Goal: Task Accomplishment & Management: Use online tool/utility

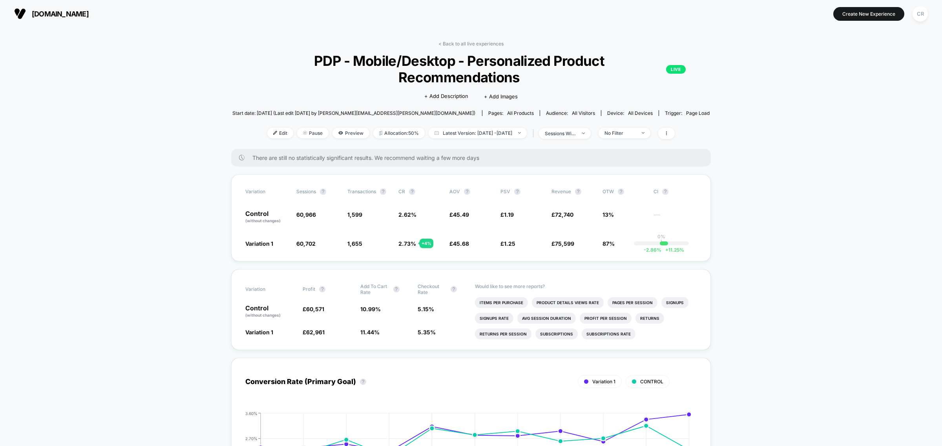
scroll to position [2354, 0]
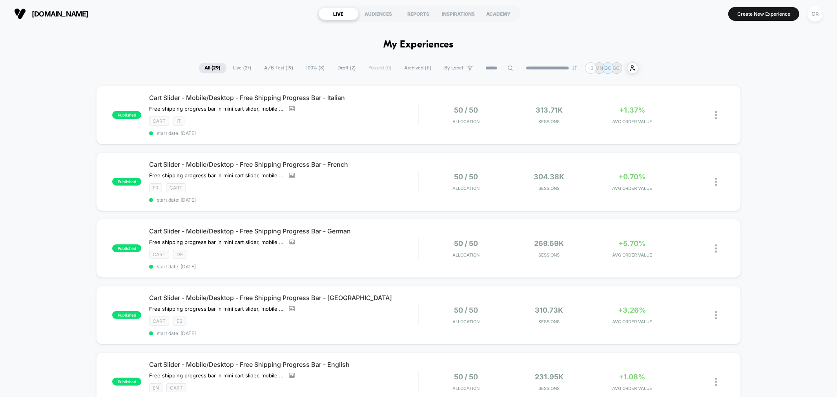
scroll to position [189, 0]
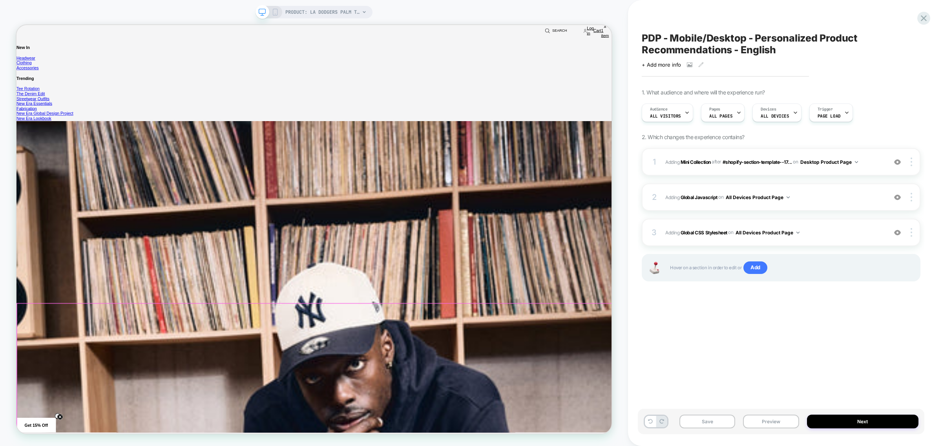
scroll to position [245, 0]
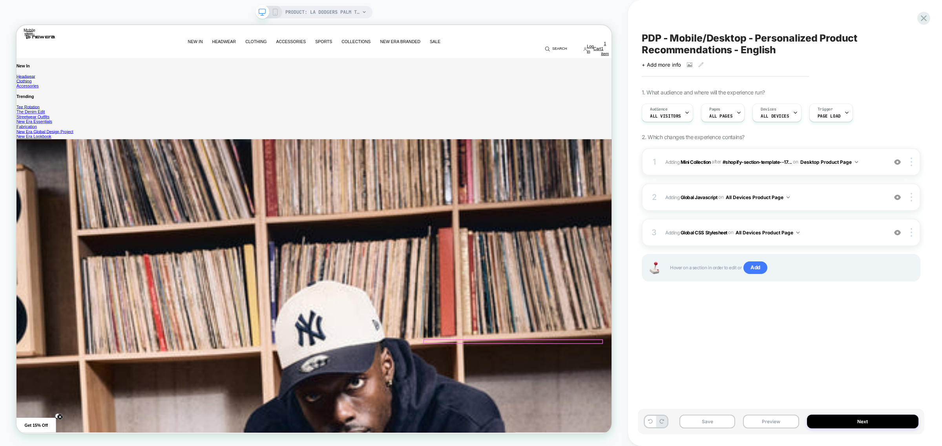
scroll to position [0, 0]
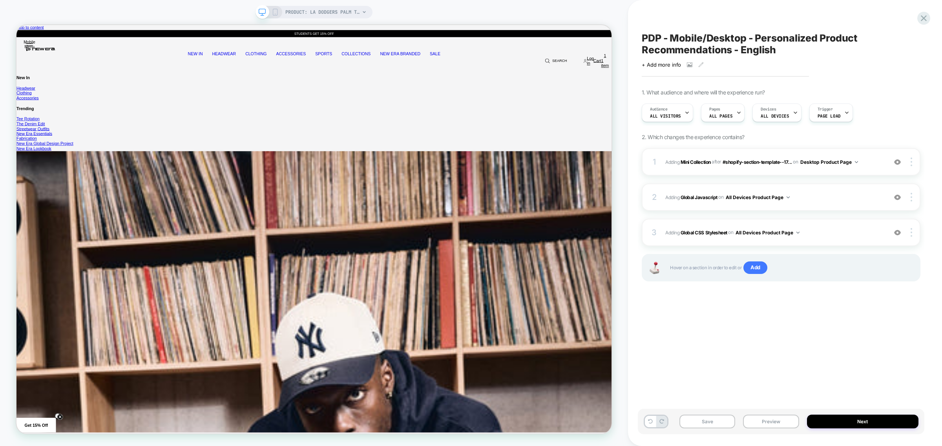
click at [275, 11] on icon at bounding box center [274, 12] width 7 height 7
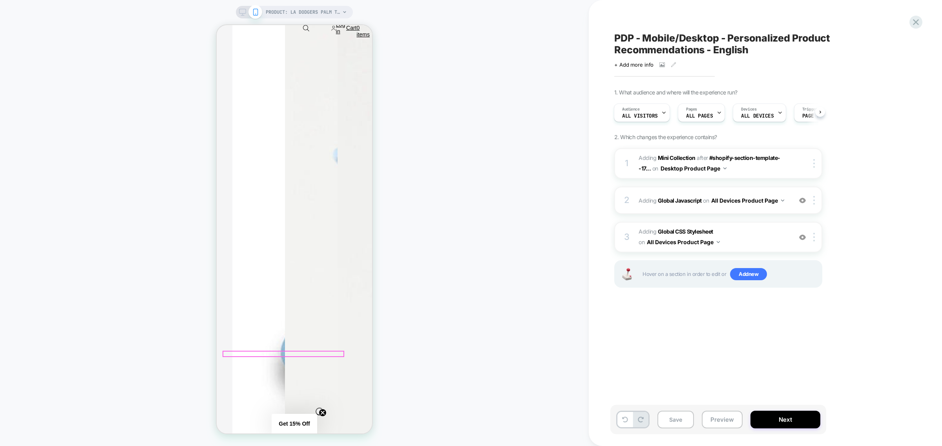
scroll to position [392, 0]
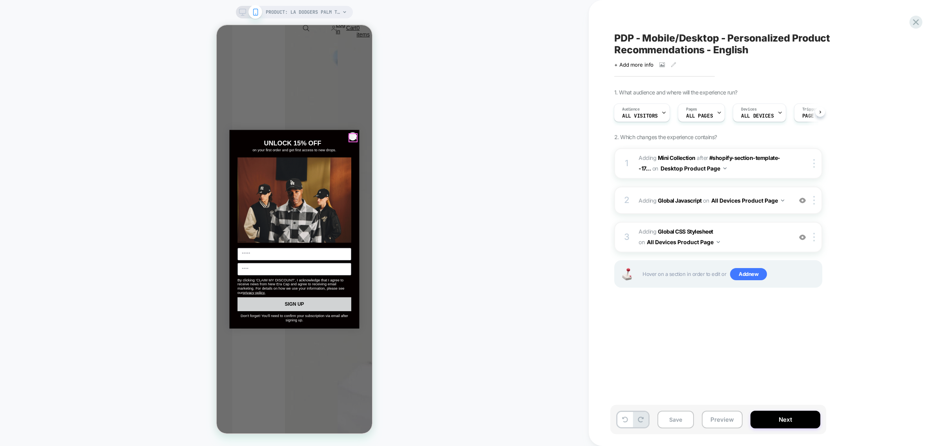
click at [354, 137] on circle "Close dialog" at bounding box center [354, 137] width 9 height 9
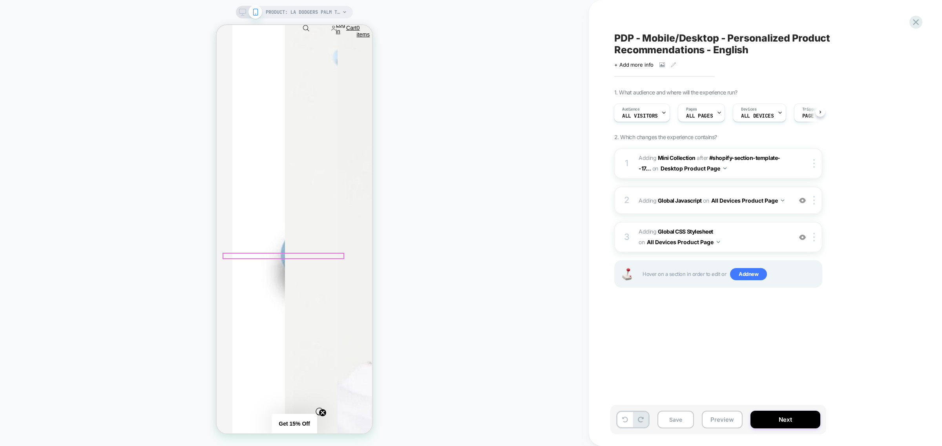
scroll to position [441, 0]
click at [761, 238] on span "Adding Global CSS Stylesheet on All Devices Product Page" at bounding box center [712, 237] width 149 height 21
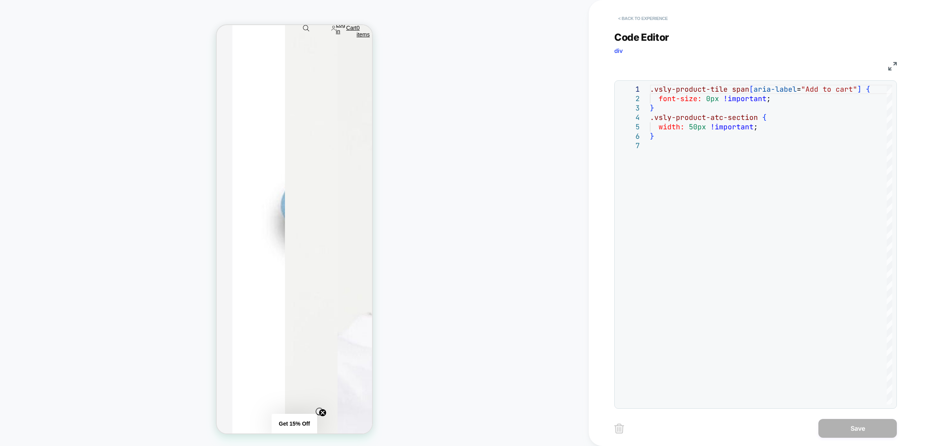
click at [641, 14] on button "< Back to experience" at bounding box center [642, 18] width 57 height 13
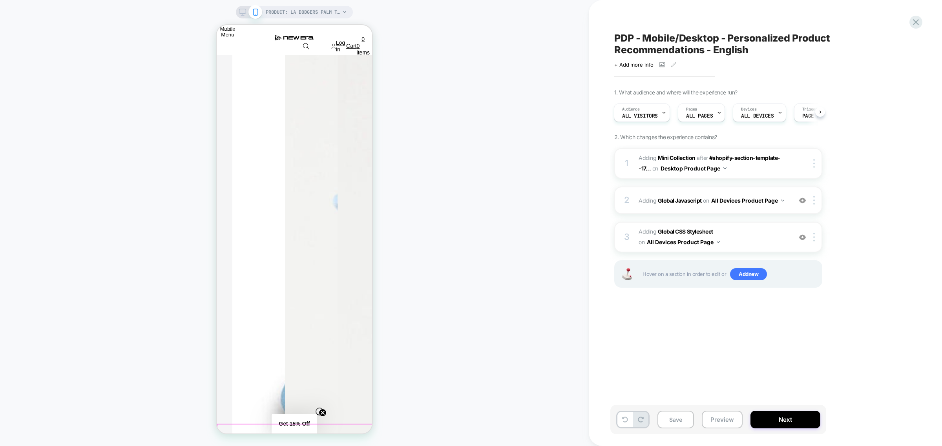
scroll to position [245, 0]
click at [242, 14] on icon at bounding box center [242, 12] width 7 height 7
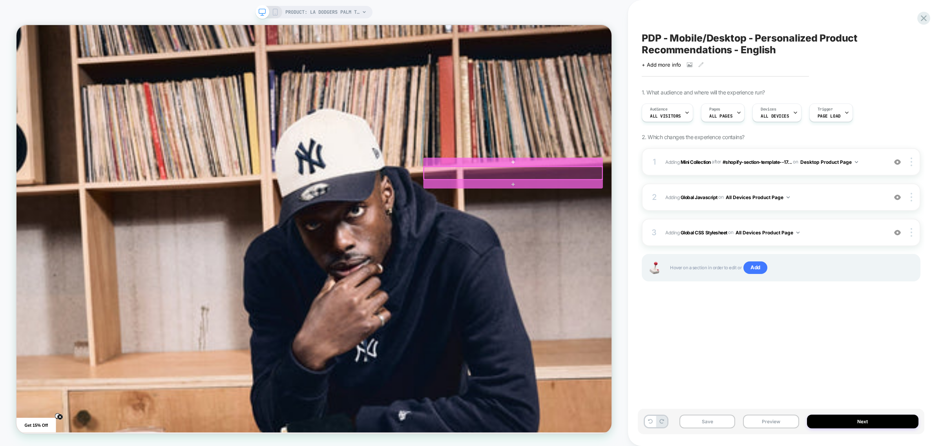
click at [638, 230] on div at bounding box center [677, 222] width 237 height 17
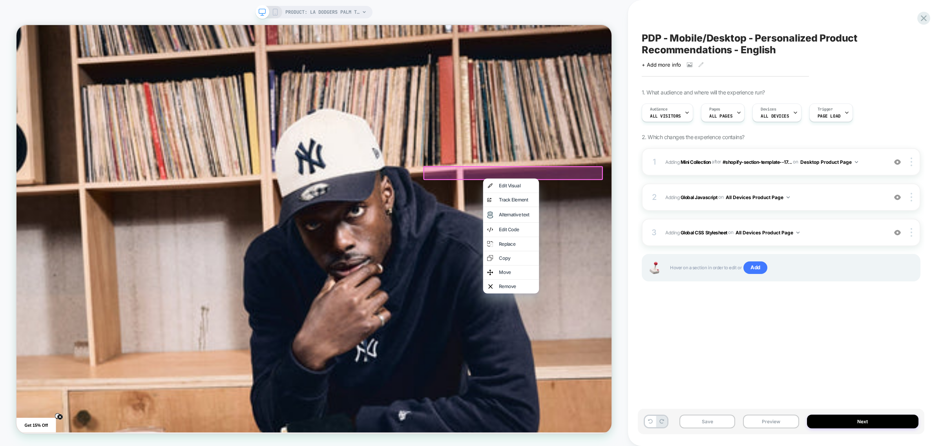
click at [790, 221] on div at bounding box center [678, 222] width 239 height 18
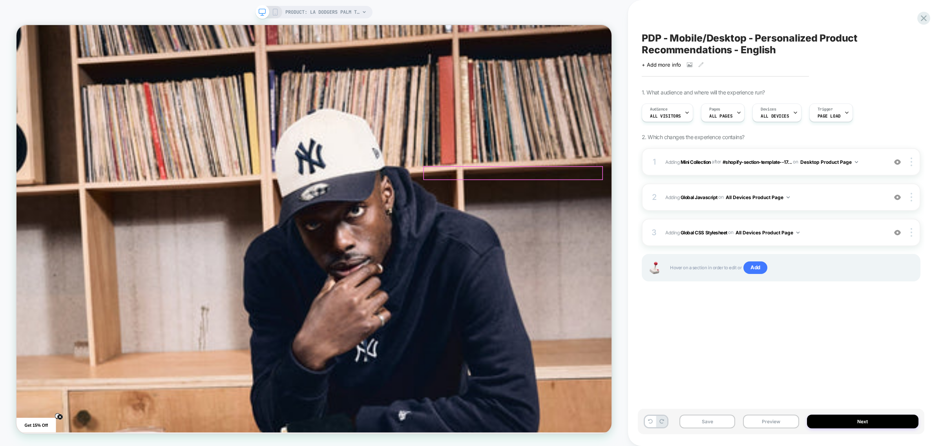
click at [797, 222] on div at bounding box center [677, 222] width 237 height 17
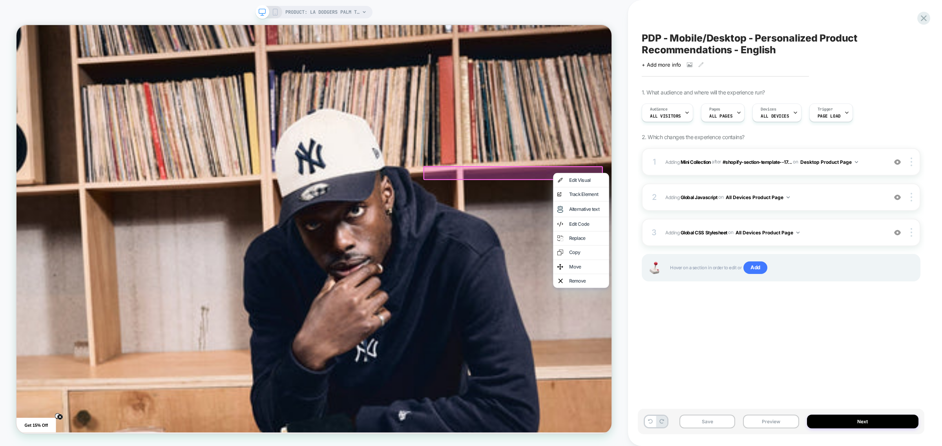
click at [794, 220] on div at bounding box center [678, 222] width 239 height 18
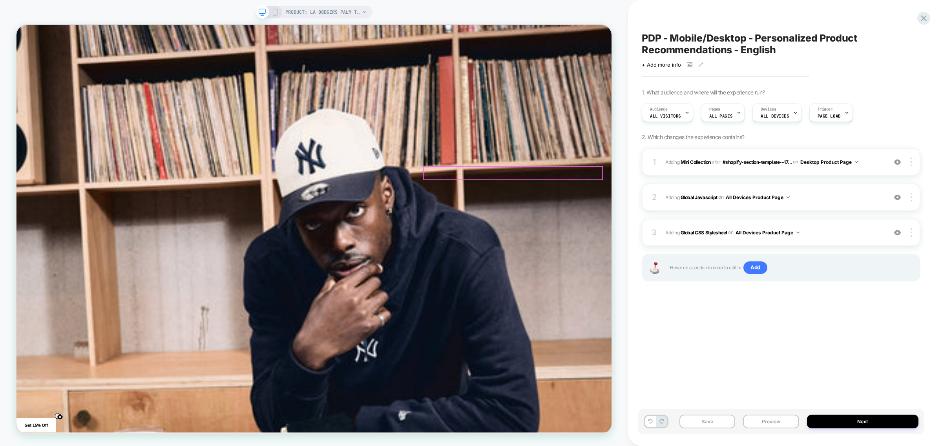
click at [794, 219] on div at bounding box center [677, 222] width 237 height 17
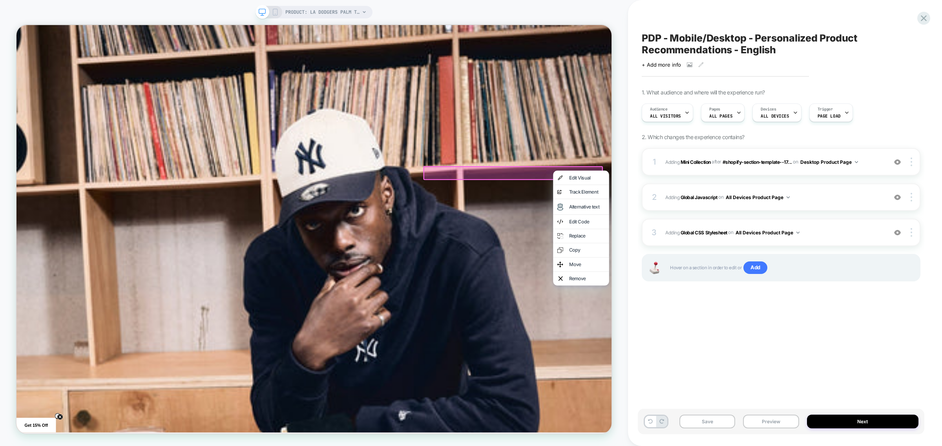
drag, startPoint x: 805, startPoint y: 194, endPoint x: 628, endPoint y: 179, distance: 177.2
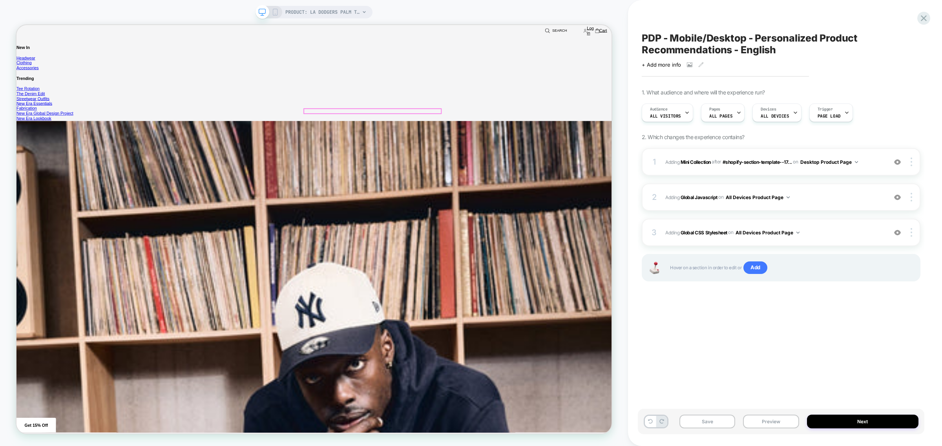
scroll to position [588, 0]
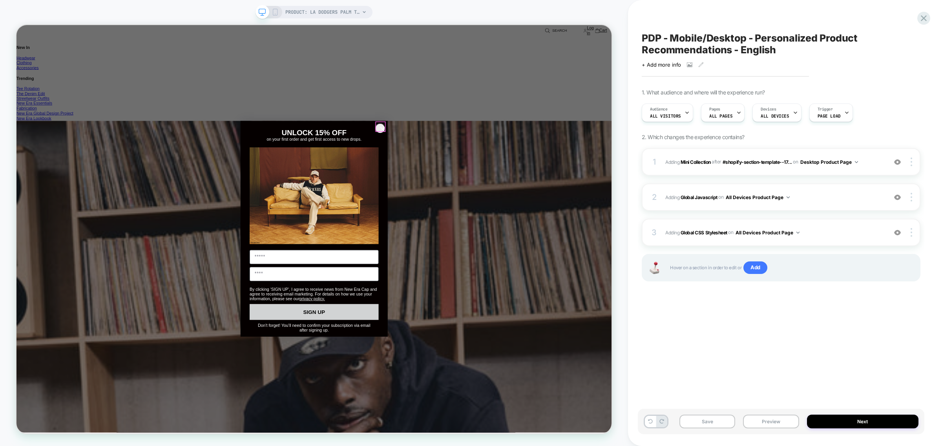
click at [507, 162] on circle "Close dialog" at bounding box center [504, 164] width 13 height 13
